Goal: Find specific page/section: Find specific page/section

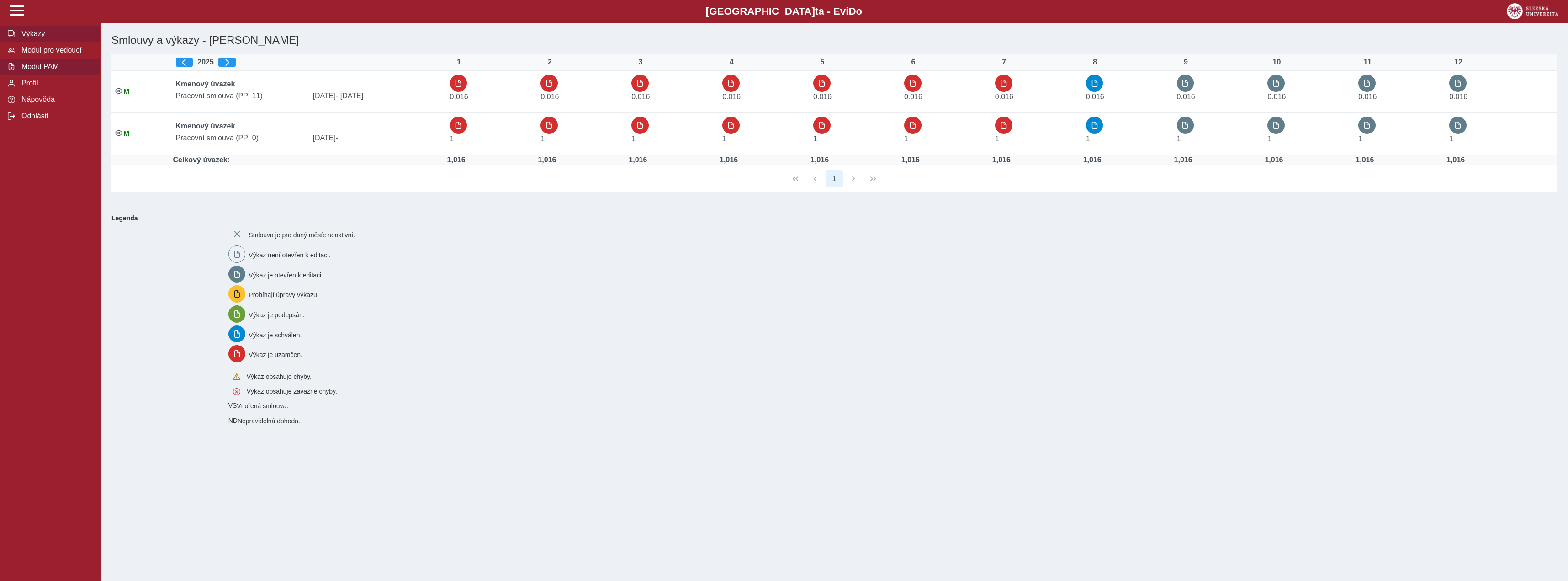
click at [59, 75] on button "Modul PAM" at bounding box center [50, 66] width 100 height 16
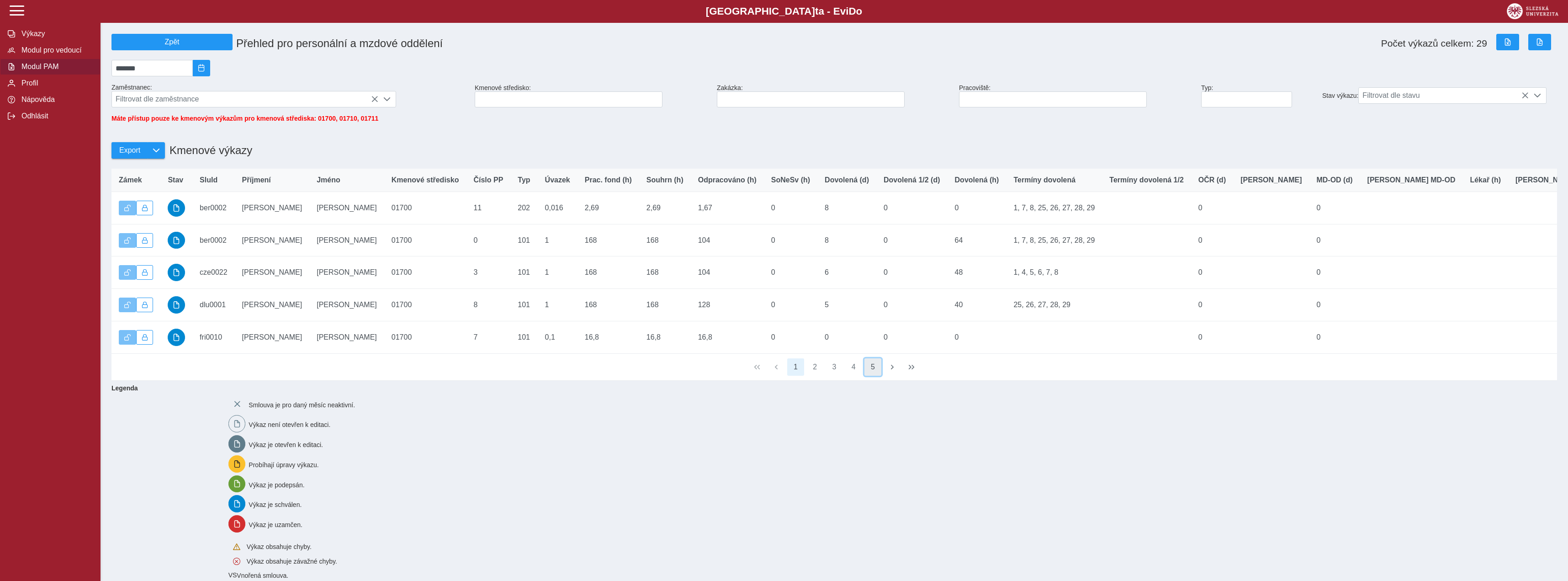
click at [878, 373] on button "5" at bounding box center [873, 367] width 18 height 18
click at [44, 91] on button "Profil" at bounding box center [50, 83] width 100 height 16
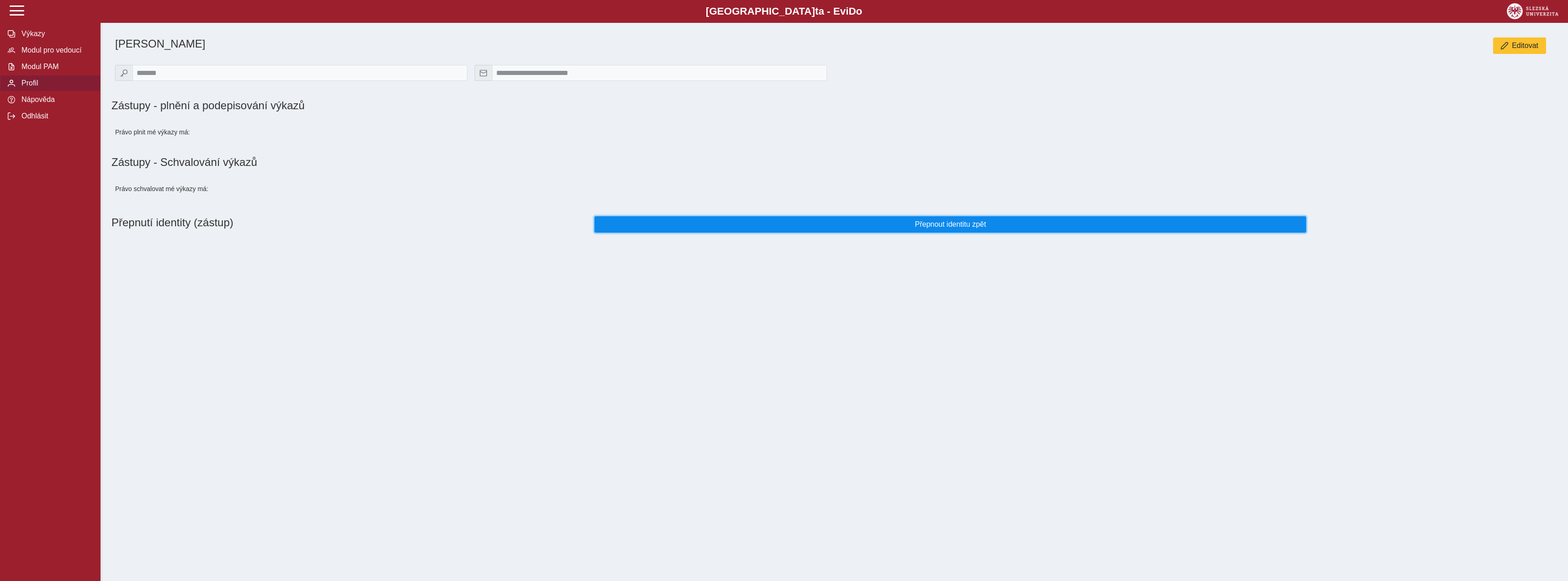
click at [878, 233] on button "Přepnout identitu zpět" at bounding box center [950, 224] width 712 height 16
